Goal: Information Seeking & Learning: Learn about a topic

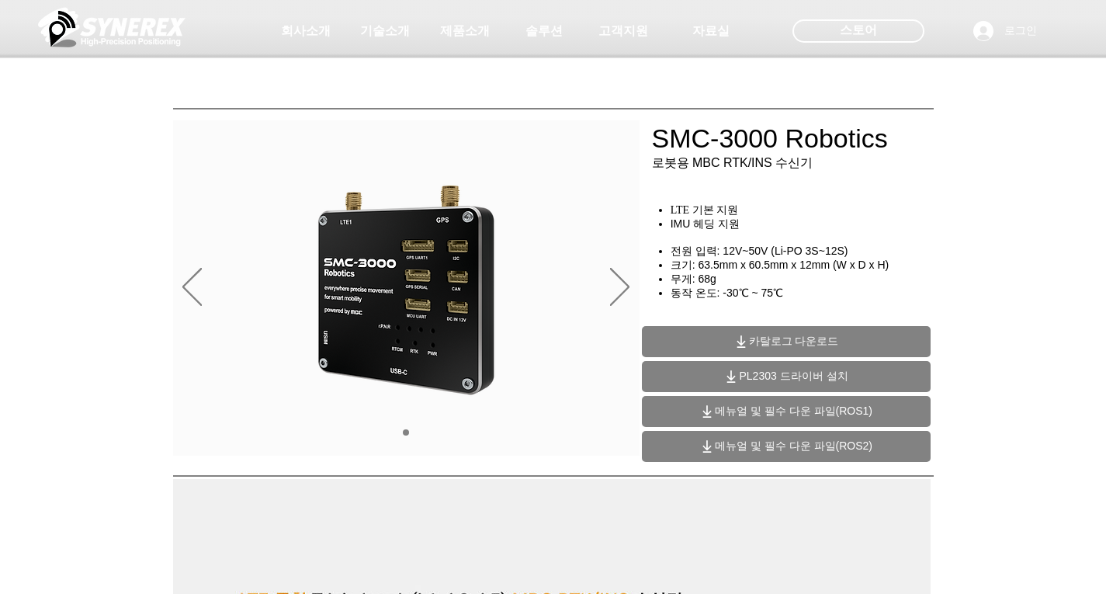
click at [774, 338] on span "카탈로그 다운로드" at bounding box center [794, 341] width 90 height 14
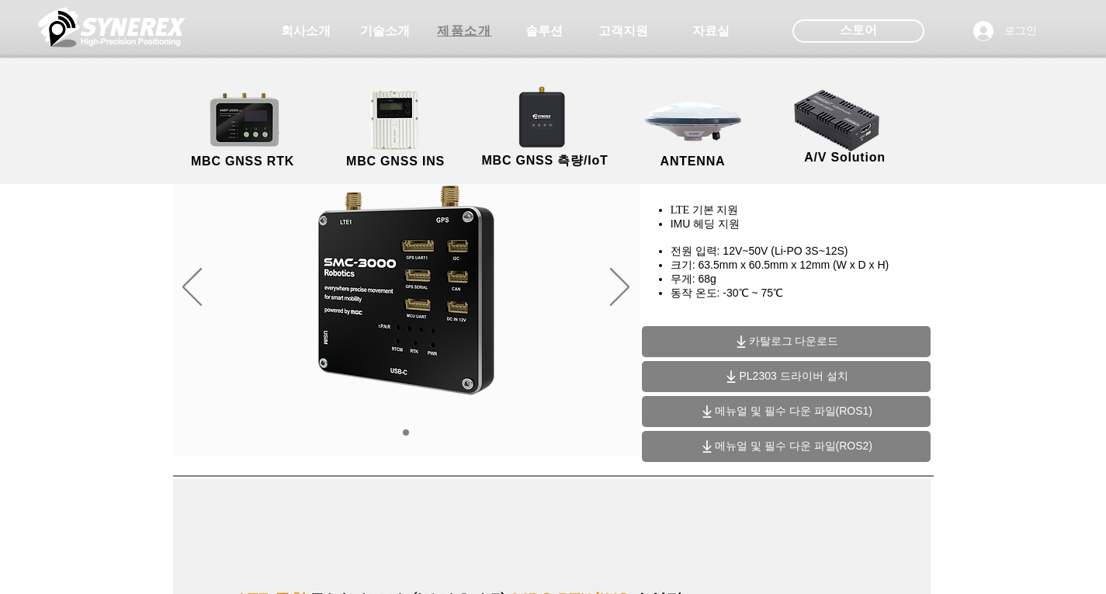
click at [471, 33] on span "제품소개" at bounding box center [464, 31] width 54 height 16
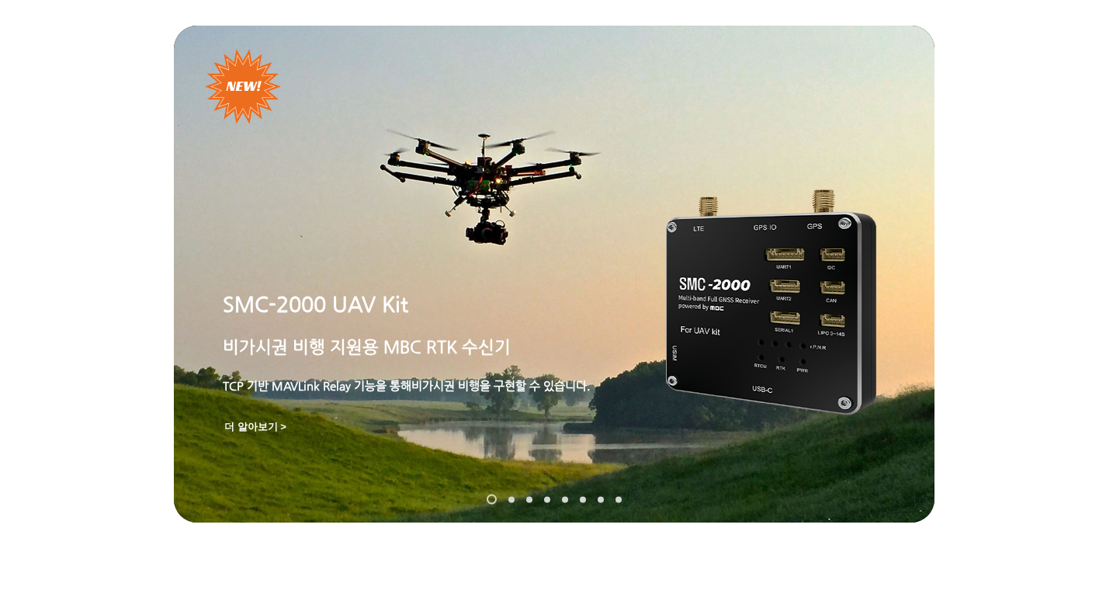
scroll to position [78, 0]
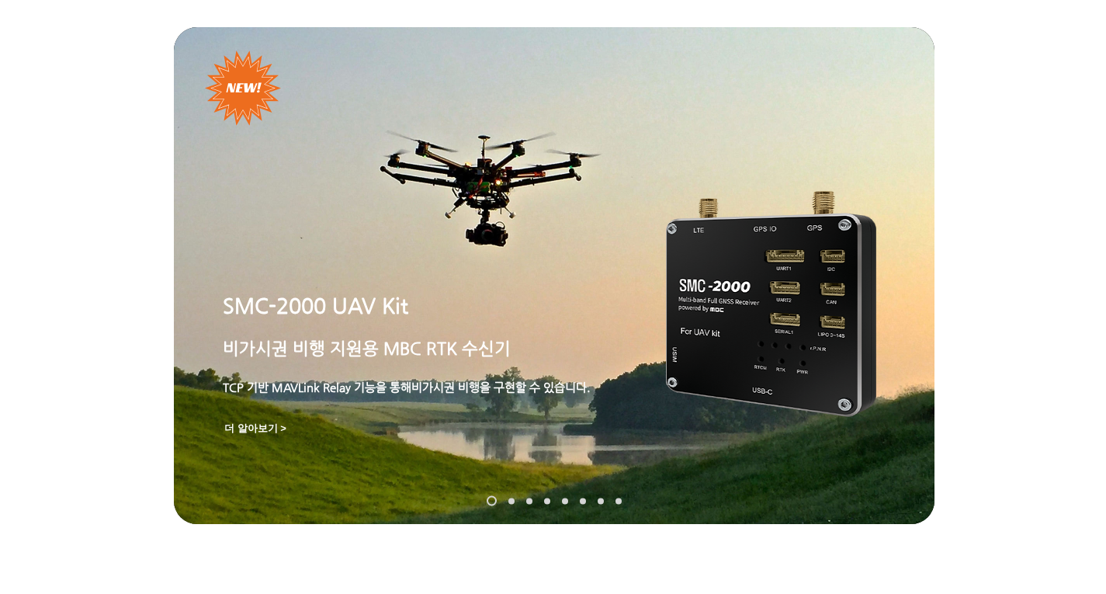
click at [506, 499] on nav "슬라이드" at bounding box center [553, 501] width 147 height 10
click at [510, 500] on link "SynRTK" at bounding box center [511, 500] width 6 height 6
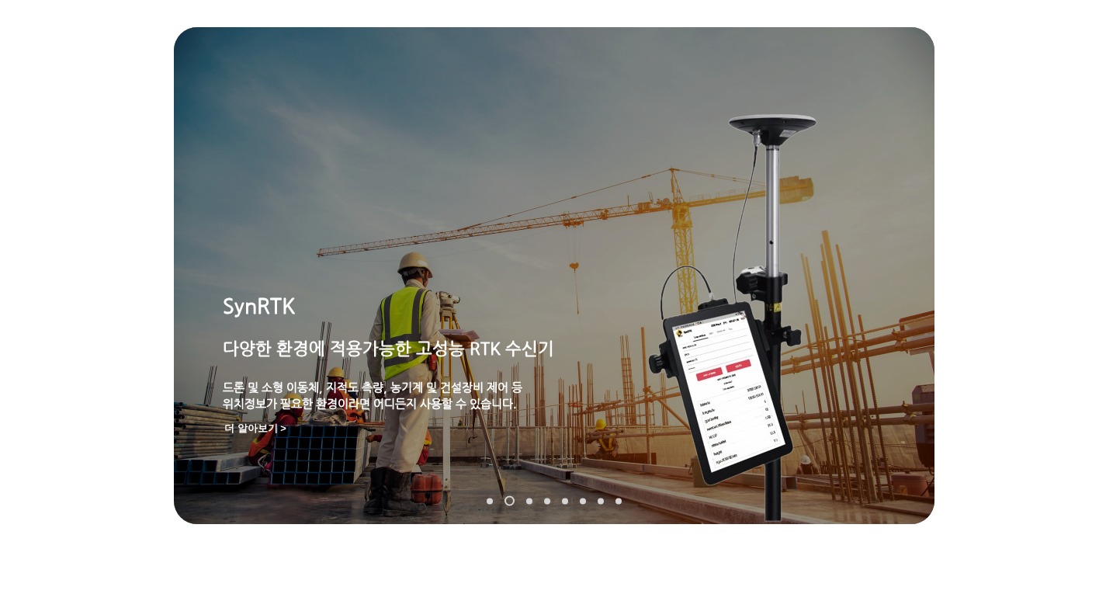
click at [526, 500] on link "MGI-2000" at bounding box center [529, 500] width 6 height 6
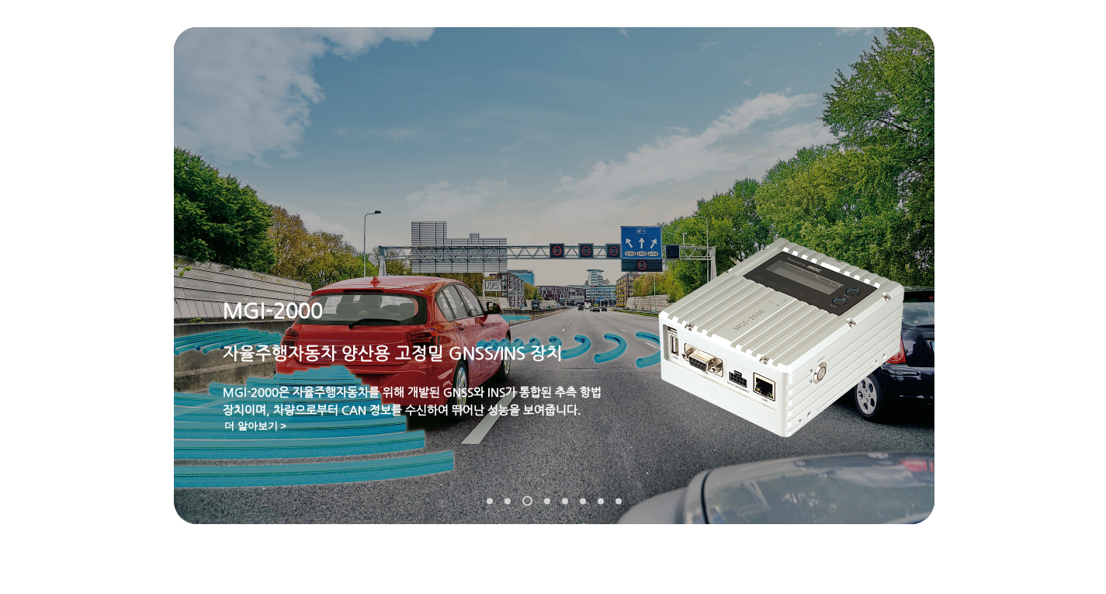
click at [545, 499] on link "MRP-2000" at bounding box center [547, 500] width 6 height 6
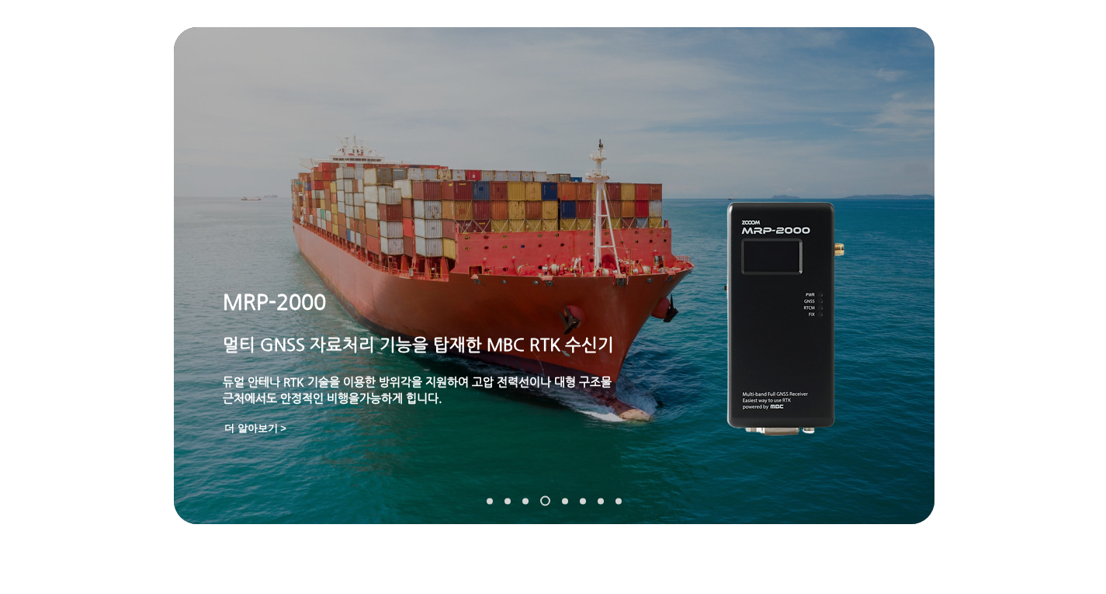
click at [563, 499] on link "TDR-3000" at bounding box center [565, 500] width 6 height 6
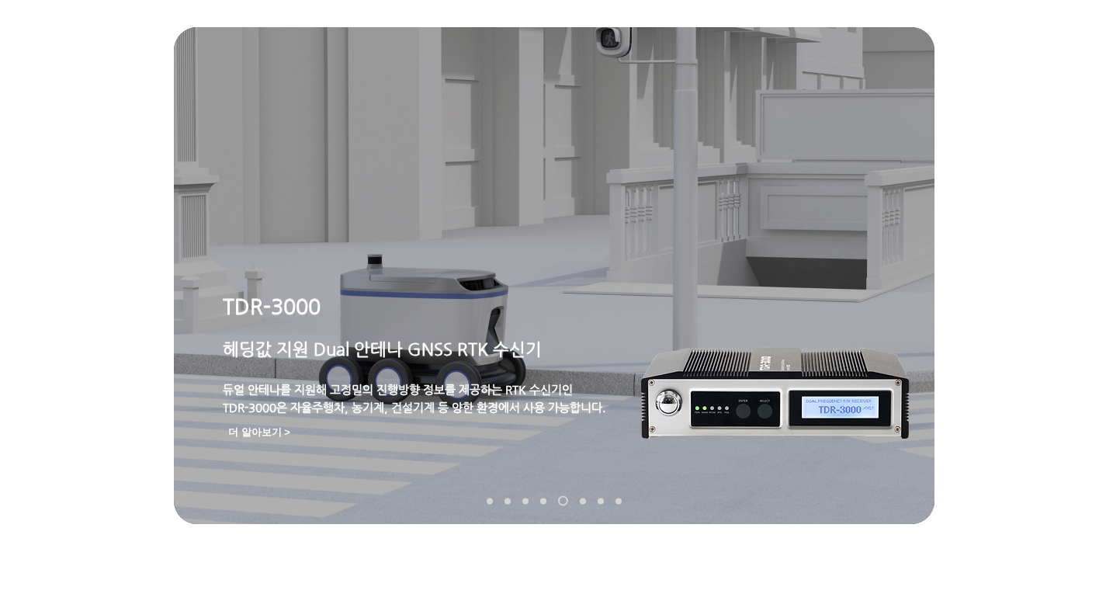
click at [582, 500] on link "MDU-2000" at bounding box center [583, 500] width 6 height 6
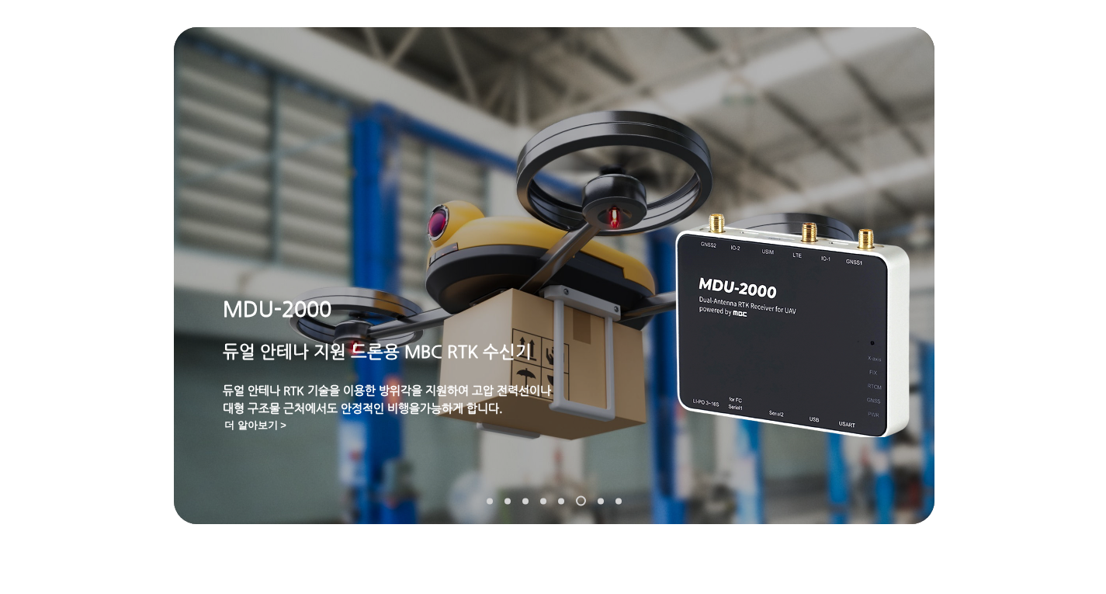
click at [600, 498] on link "TDR-2000" at bounding box center [600, 500] width 6 height 6
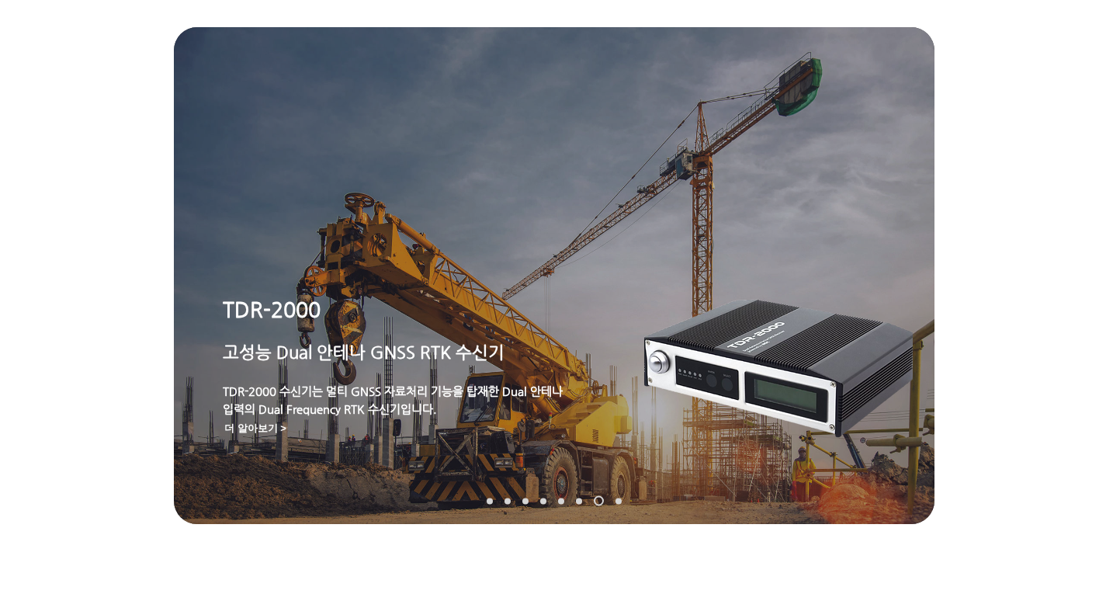
click at [618, 499] on link "TDR-1000T" at bounding box center [618, 500] width 6 height 6
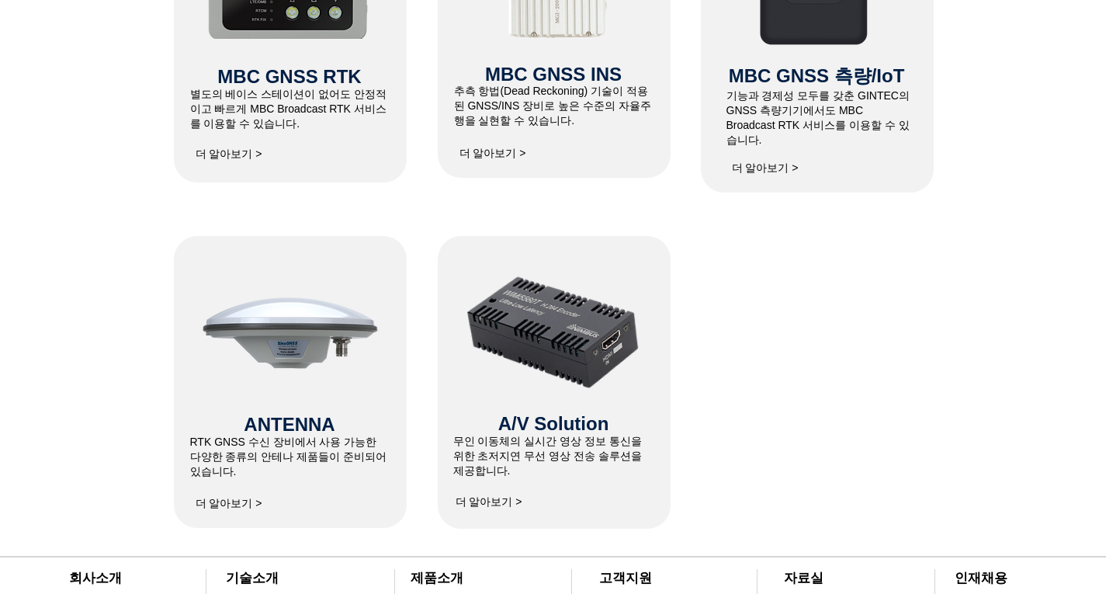
scroll to position [698, 0]
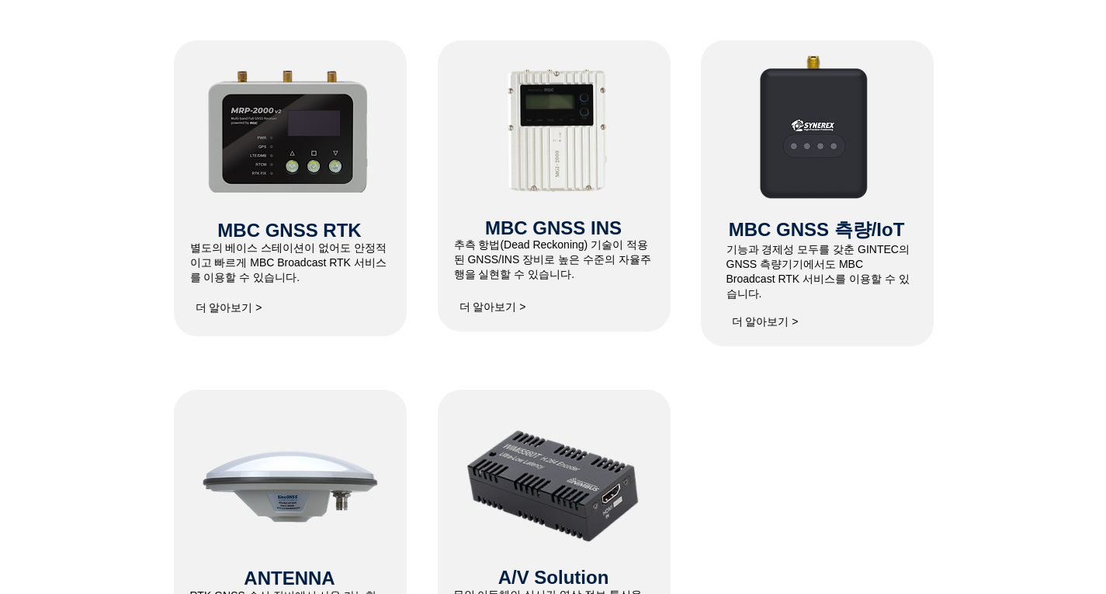
click at [253, 315] on span "더 알아보기 >" at bounding box center [229, 308] width 67 height 14
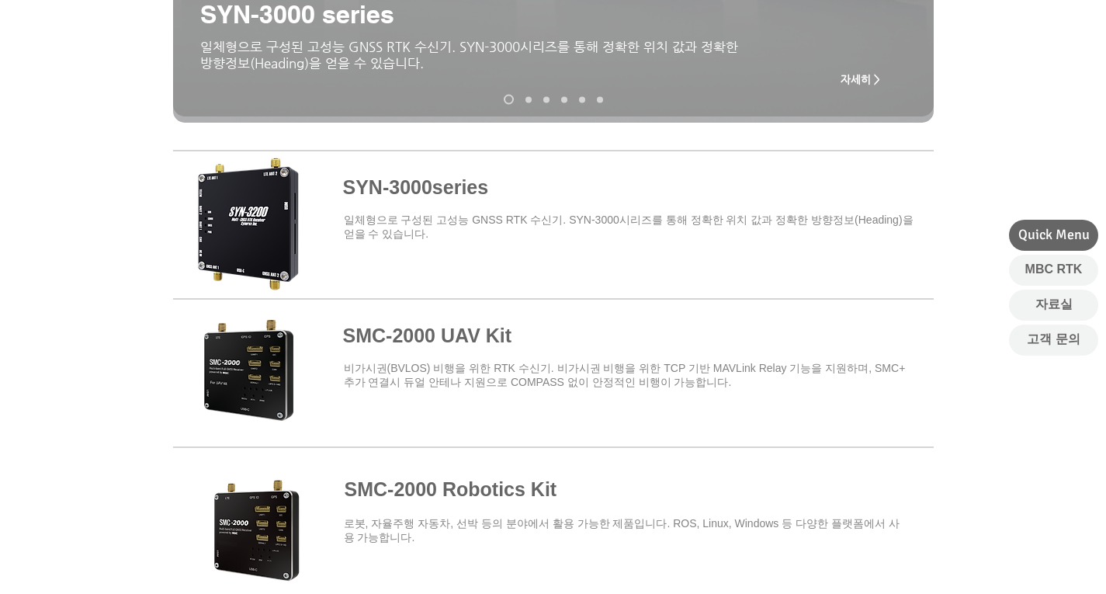
scroll to position [621, 0]
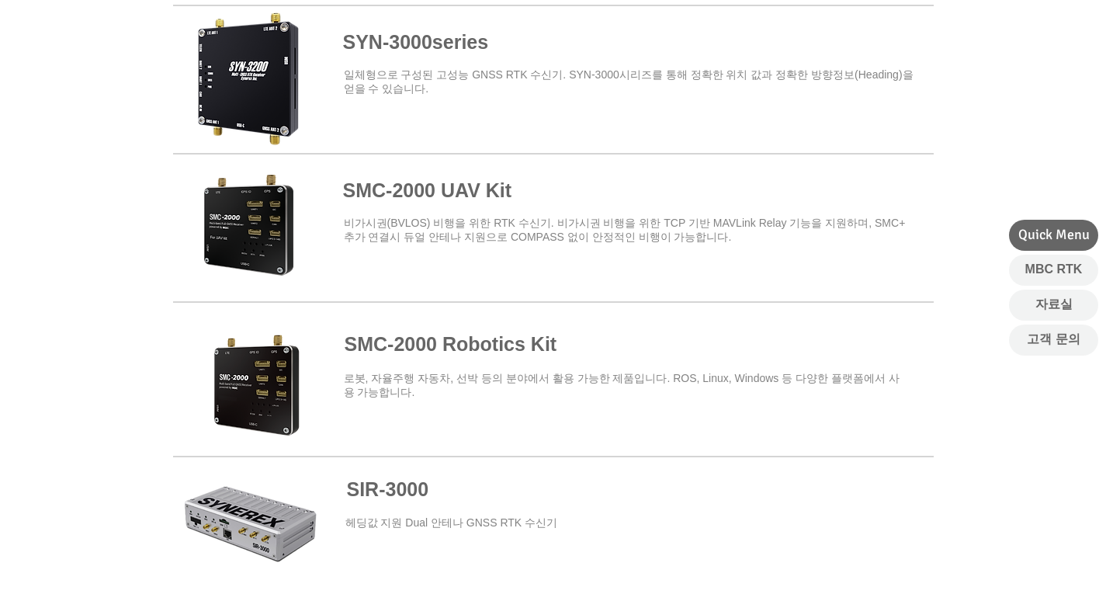
click at [400, 351] on span at bounding box center [553, 373] width 760 height 136
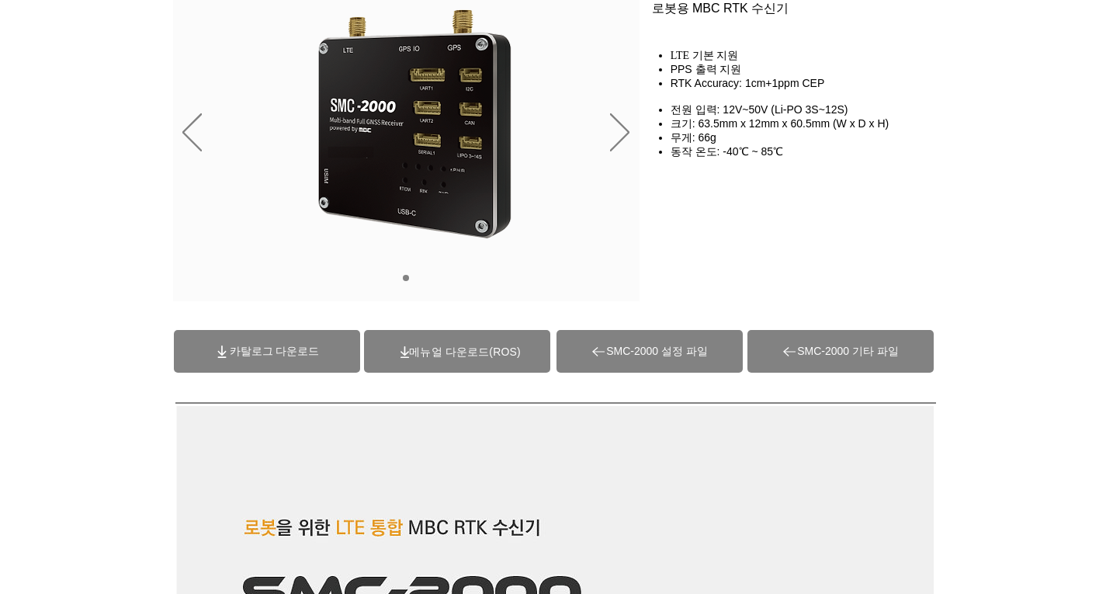
scroll to position [155, 0]
click at [518, 346] on span "(ROS)메뉴얼 다운로드" at bounding box center [464, 351] width 111 height 12
click at [282, 357] on span "카탈로그 다운로드" at bounding box center [275, 351] width 90 height 14
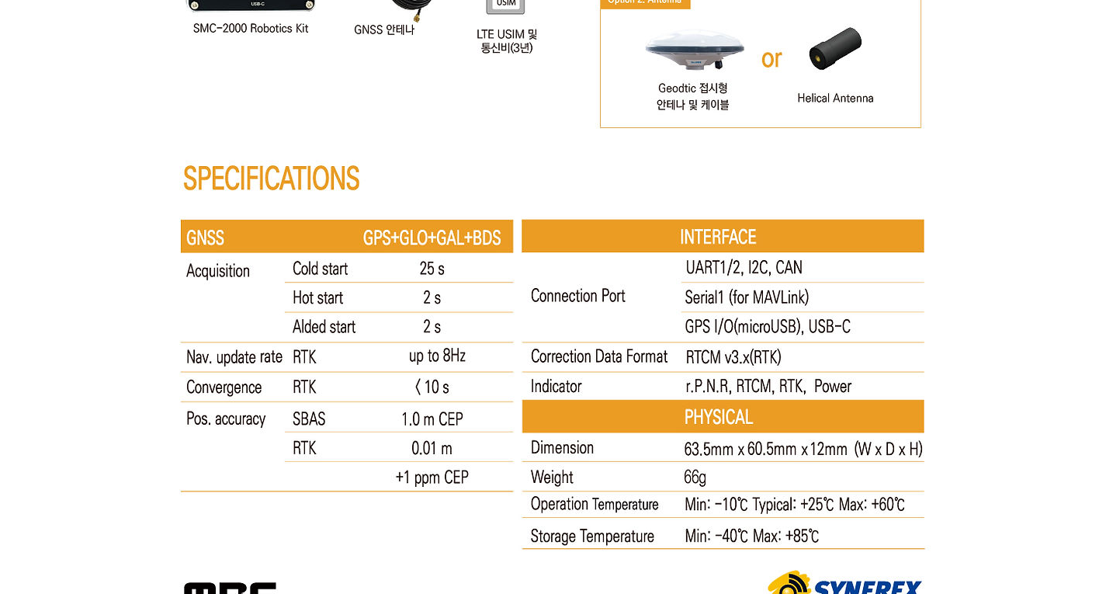
scroll to position [8380, 0]
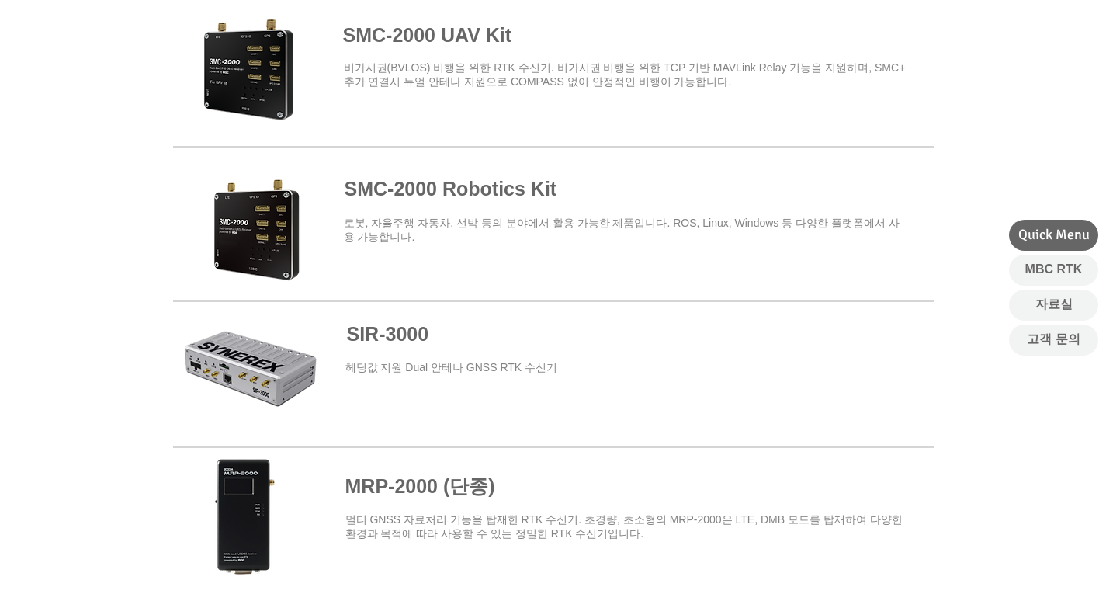
scroll to position [388, 0]
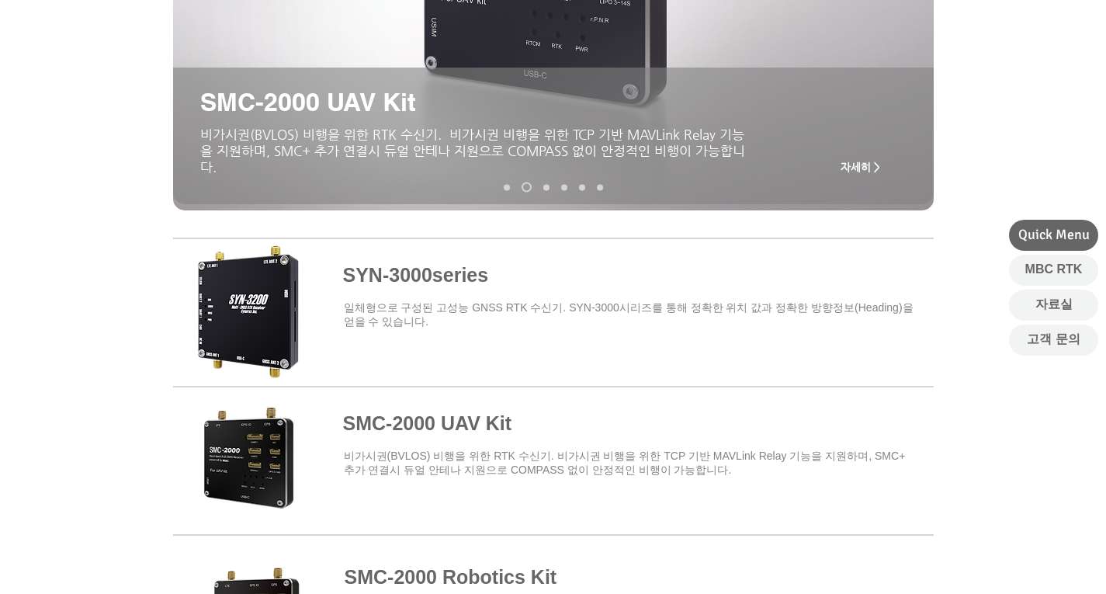
click at [439, 276] on span at bounding box center [553, 309] width 760 height 136
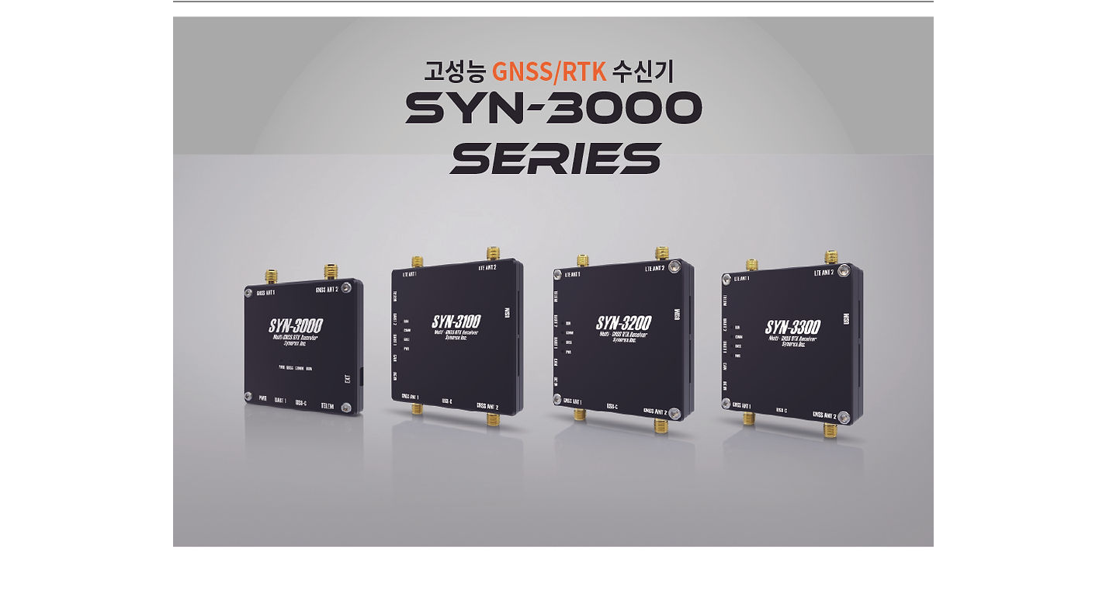
scroll to position [78, 0]
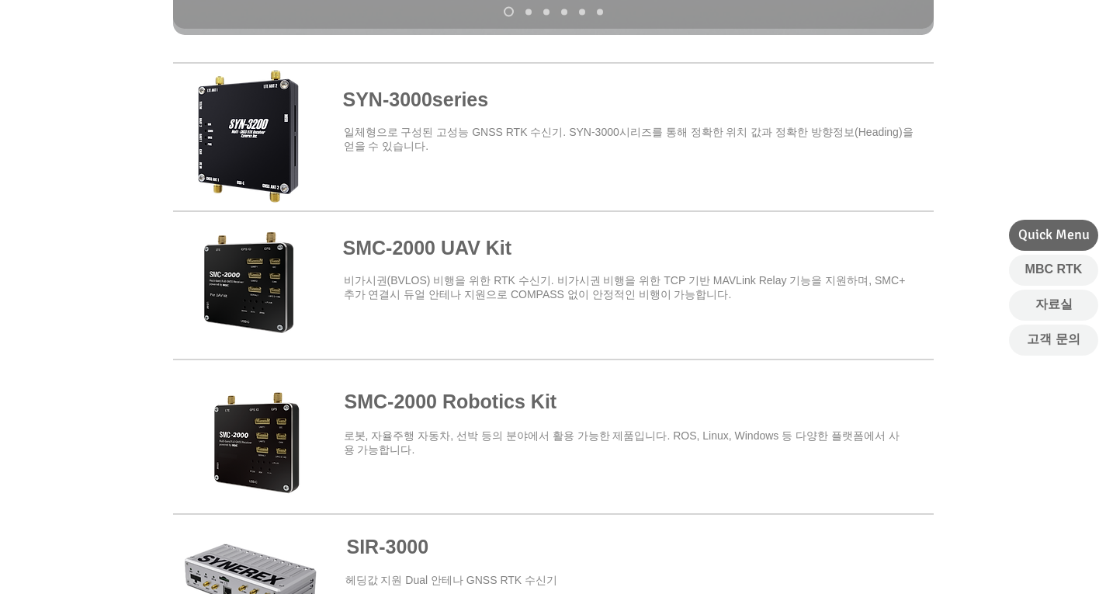
scroll to position [698, 0]
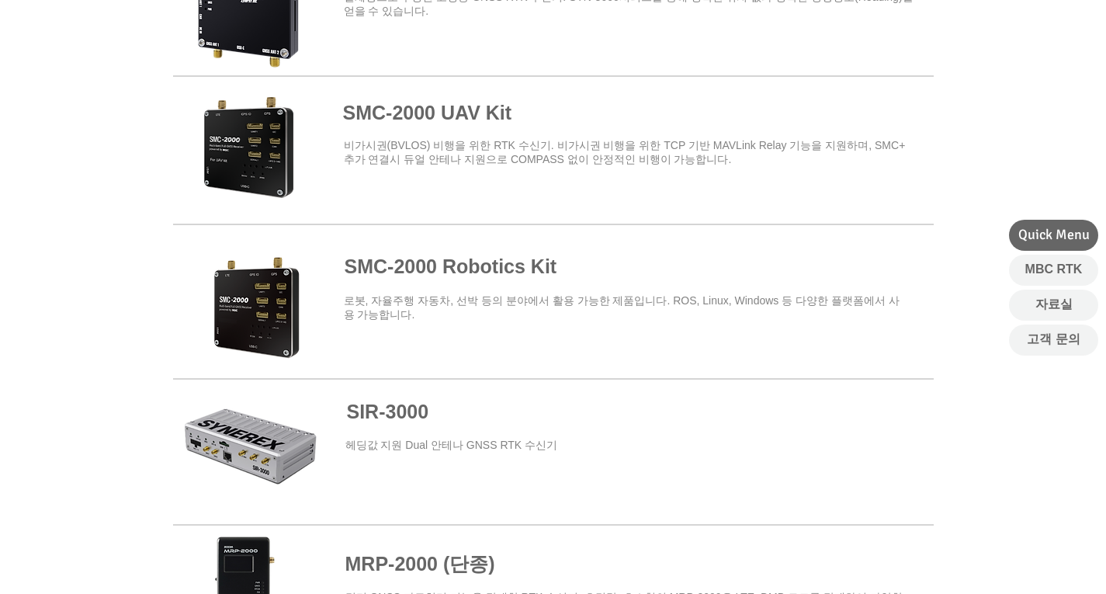
click at [410, 282] on span at bounding box center [553, 295] width 760 height 136
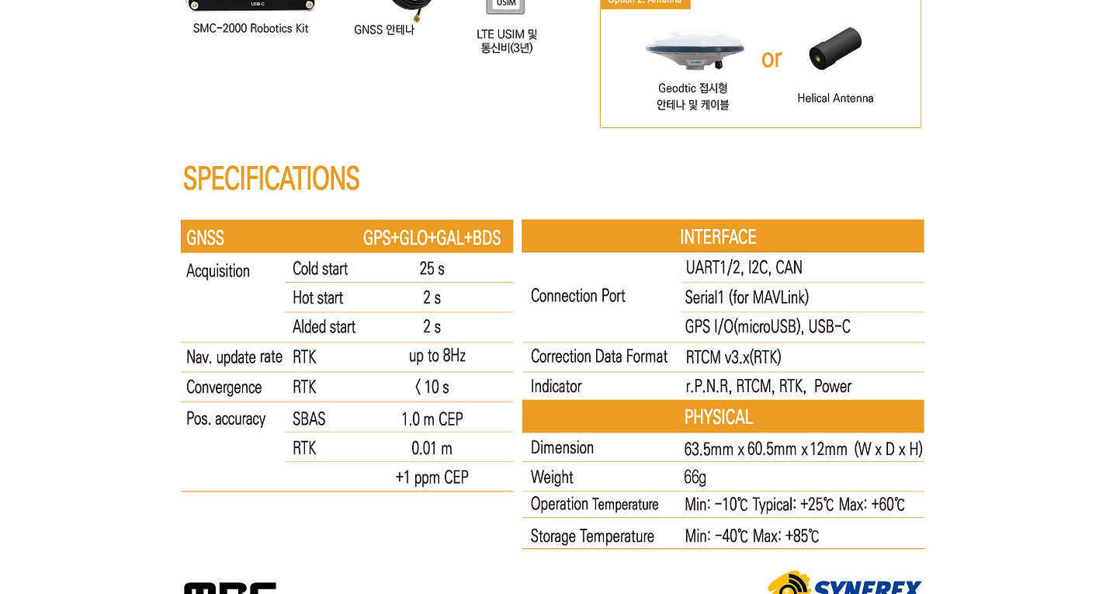
scroll to position [8380, 0]
